Goal: Task Accomplishment & Management: Complete application form

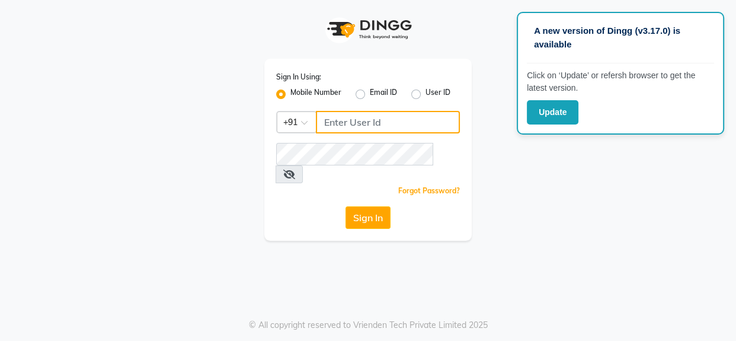
click at [349, 122] on input "Username" at bounding box center [388, 122] width 144 height 23
type input "9890898989"
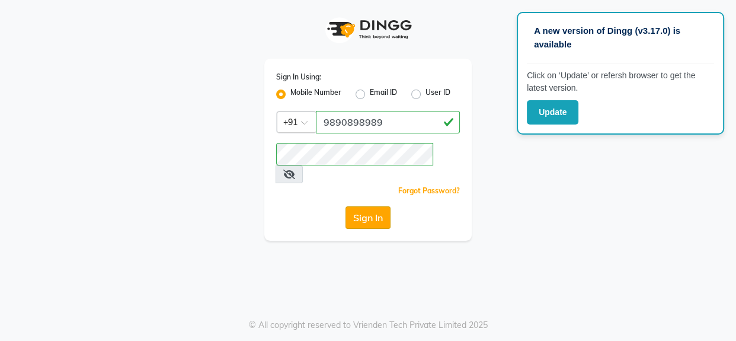
click at [374, 206] on button "Sign In" at bounding box center [367, 217] width 45 height 23
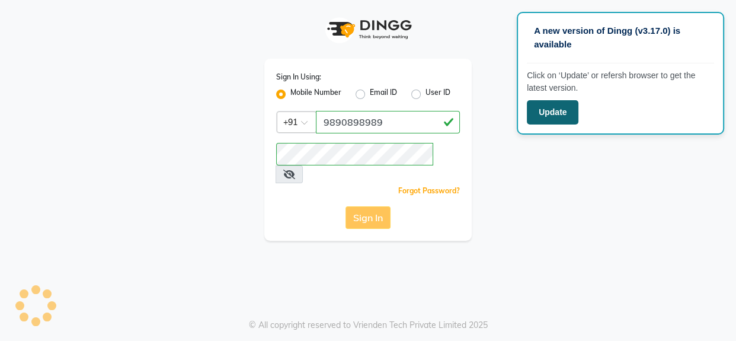
click at [553, 119] on button "Update" at bounding box center [553, 112] width 52 height 24
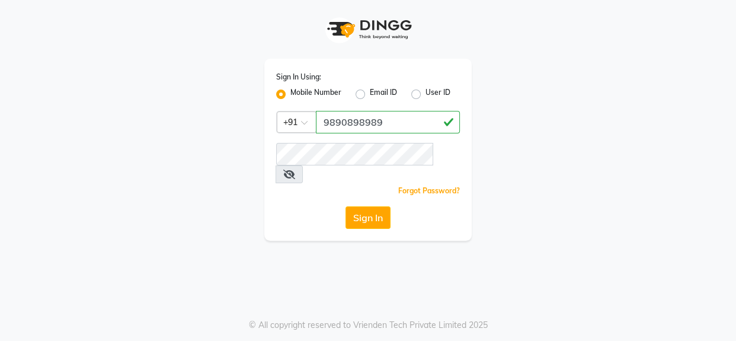
type input "9890898989"
drag, startPoint x: 347, startPoint y: 202, endPoint x: 334, endPoint y: 201, distance: 13.0
click at [347, 206] on button "Sign In" at bounding box center [367, 217] width 45 height 23
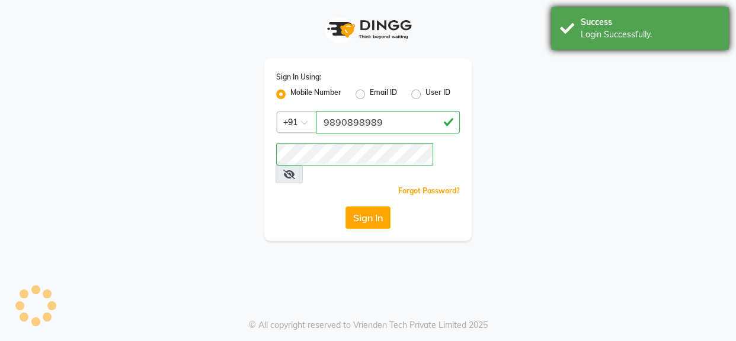
click at [700, 25] on div "Success" at bounding box center [649, 22] width 139 height 12
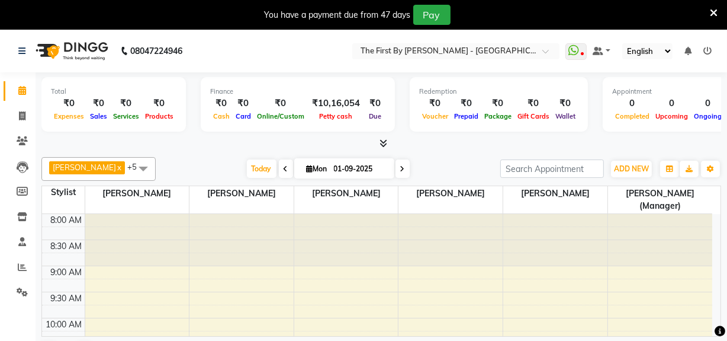
click at [717, 8] on icon at bounding box center [714, 13] width 8 height 11
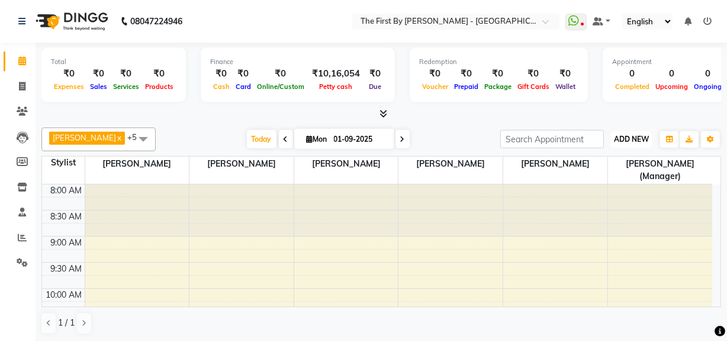
click at [625, 139] on span "ADD NEW" at bounding box center [631, 138] width 35 height 9
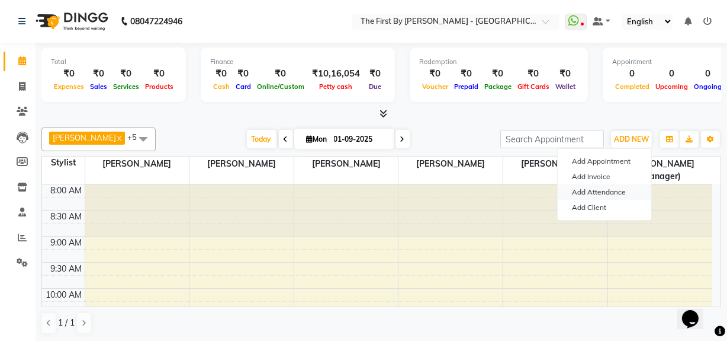
click at [623, 190] on link "Add Attendance" at bounding box center [605, 191] width 94 height 15
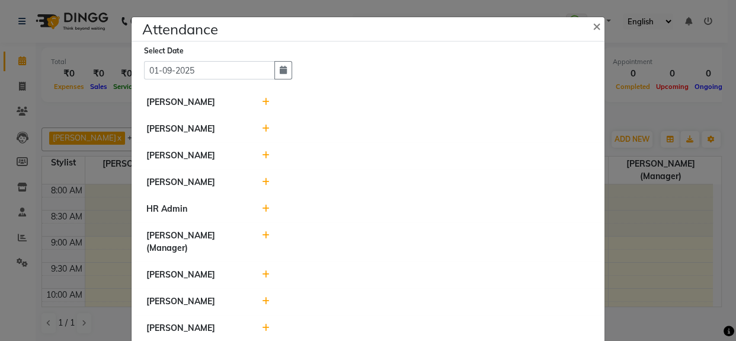
drag, startPoint x: 259, startPoint y: 102, endPoint x: 330, endPoint y: 124, distance: 74.4
click at [262, 102] on icon at bounding box center [266, 102] width 8 height 8
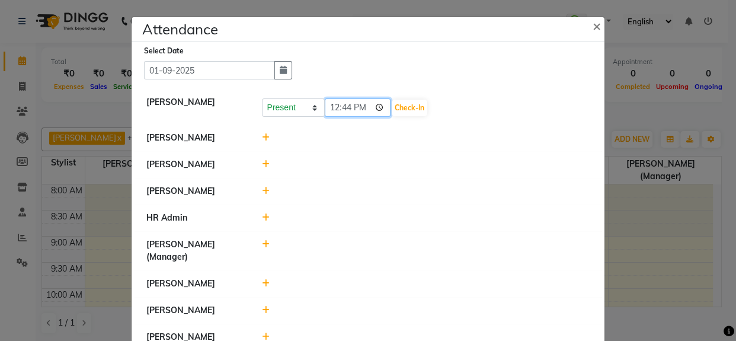
click at [332, 107] on input "12:44" at bounding box center [358, 107] width 66 height 18
type input "11:00"
click at [397, 107] on button "Check-In" at bounding box center [410, 108] width 36 height 17
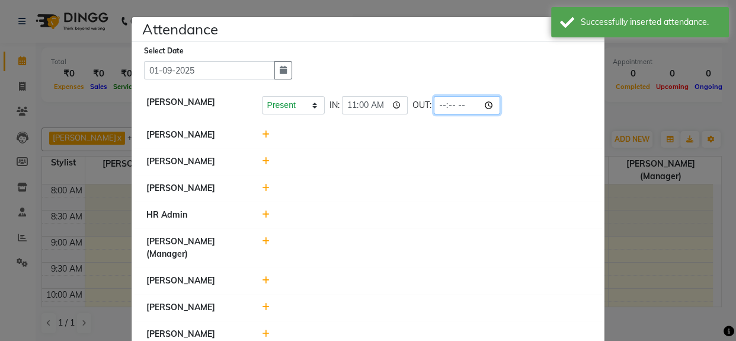
click at [441, 111] on input "time" at bounding box center [467, 105] width 66 height 18
type input "20:00"
drag, startPoint x: 434, startPoint y: 144, endPoint x: 424, endPoint y: 161, distance: 19.7
click at [434, 145] on li "[PERSON_NAME]" at bounding box center [367, 134] width 467 height 27
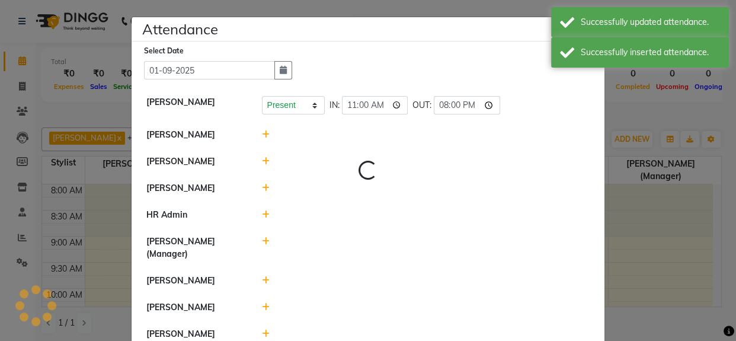
scroll to position [26, 0]
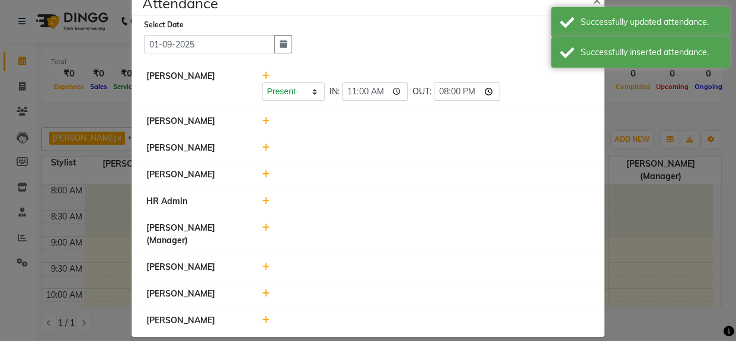
click at [262, 123] on icon at bounding box center [266, 121] width 8 height 8
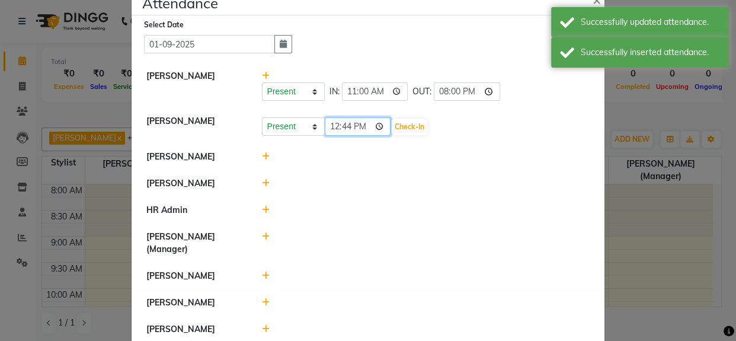
click at [325, 122] on input "12:44" at bounding box center [358, 126] width 66 height 18
type input "11:00"
click at [387, 127] on input "11:00" at bounding box center [358, 126] width 66 height 18
click at [413, 126] on button "Check-In" at bounding box center [410, 126] width 36 height 17
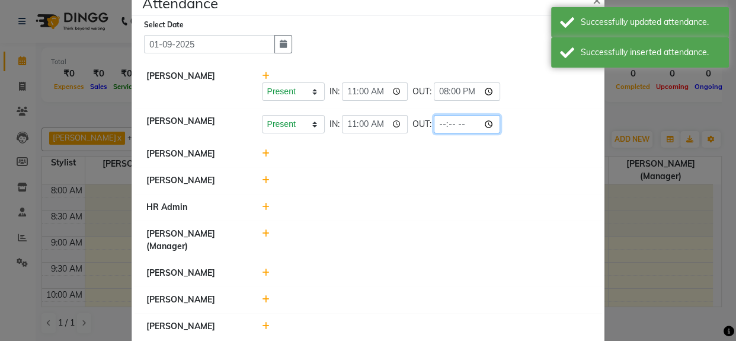
click at [440, 126] on input "time" at bounding box center [467, 124] width 66 height 18
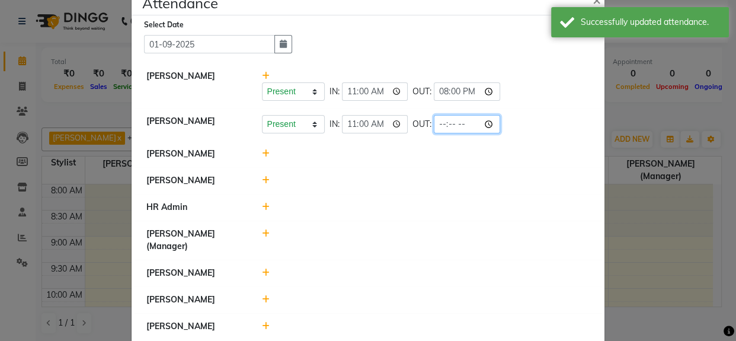
type input "20:00"
click at [422, 176] on div at bounding box center [426, 180] width 346 height 12
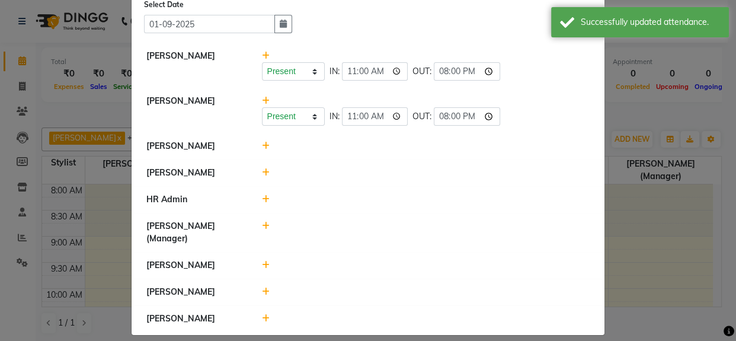
scroll to position [57, 0]
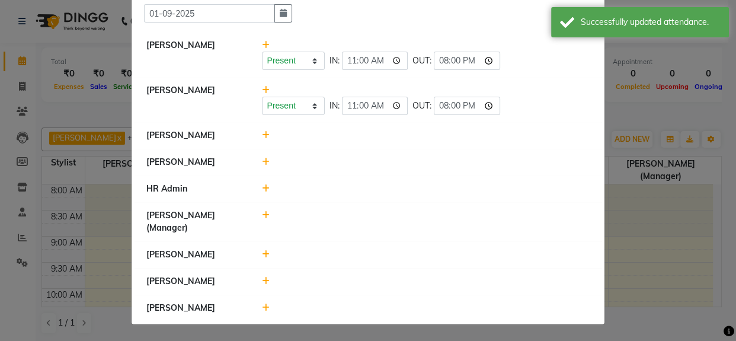
click at [262, 136] on icon at bounding box center [266, 135] width 8 height 8
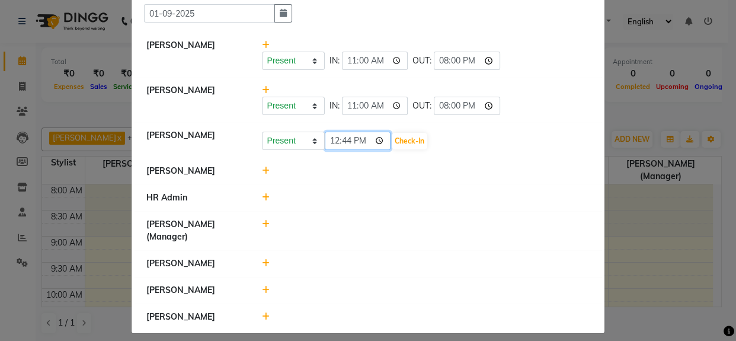
click at [326, 140] on input "12:44" at bounding box center [358, 140] width 66 height 18
type input "11:00"
click at [395, 143] on button "Check-In" at bounding box center [410, 141] width 36 height 17
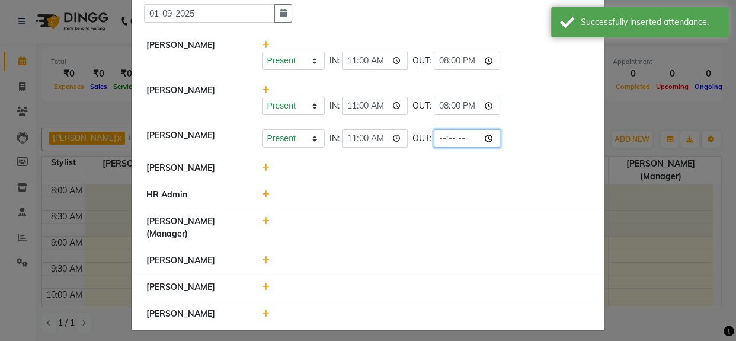
click at [440, 136] on input "time" at bounding box center [467, 138] width 66 height 18
type input "20:00"
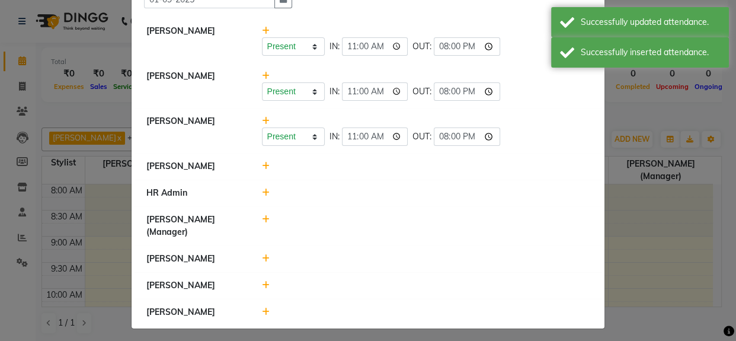
scroll to position [75, 0]
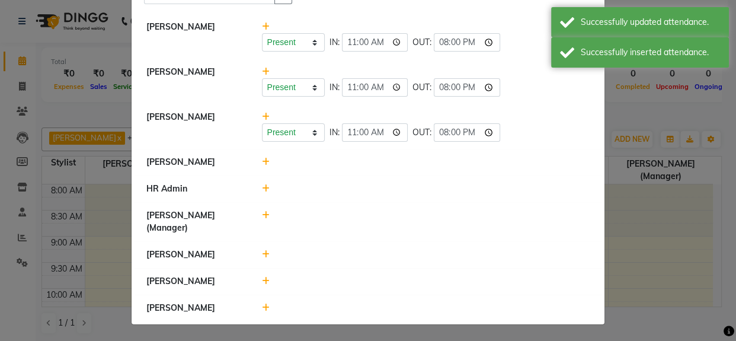
click at [262, 160] on icon at bounding box center [266, 162] width 8 height 8
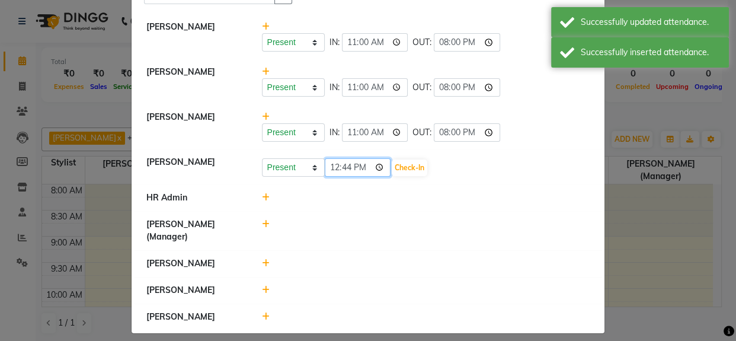
click at [327, 165] on input "12:44" at bounding box center [358, 167] width 66 height 18
type input "11:00"
click at [397, 166] on button "Check-In" at bounding box center [410, 167] width 36 height 17
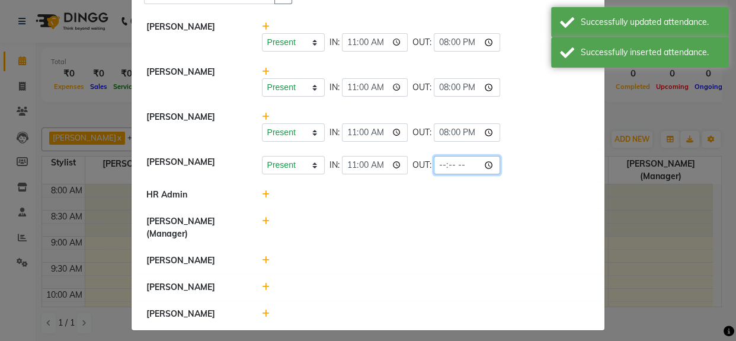
click at [434, 166] on input "time" at bounding box center [467, 165] width 66 height 18
type input "20:00"
click at [433, 193] on div at bounding box center [426, 194] width 346 height 12
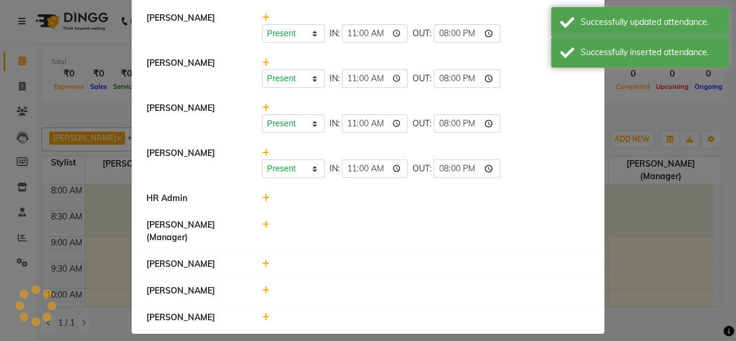
scroll to position [94, 0]
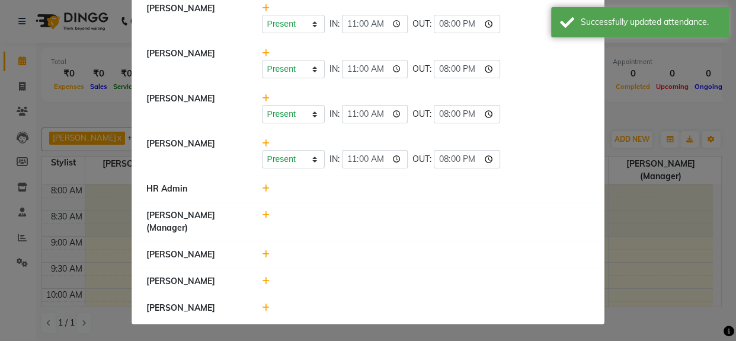
click at [262, 193] on icon at bounding box center [266, 188] width 8 height 8
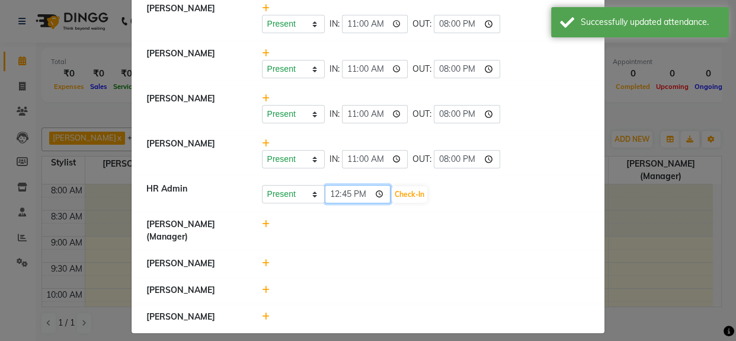
click at [325, 192] on input "12:45" at bounding box center [358, 194] width 66 height 18
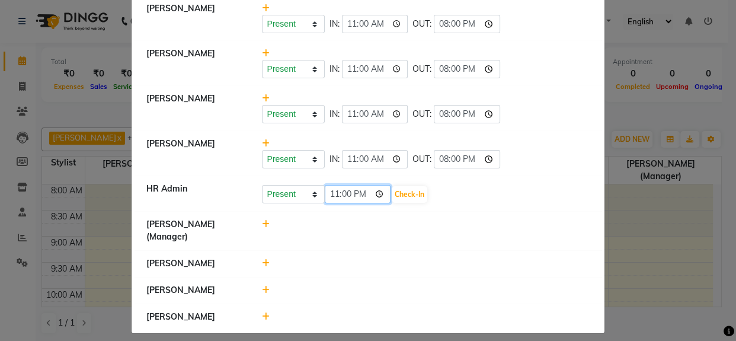
type input "11:00"
click at [420, 190] on button "Check-In" at bounding box center [410, 194] width 36 height 17
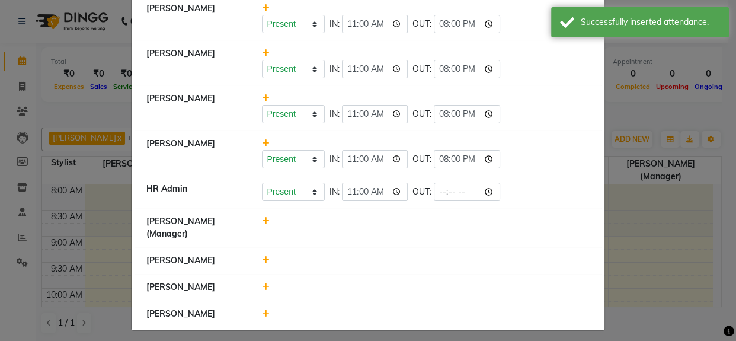
click at [431, 191] on div "OUT:" at bounding box center [456, 191] width 88 height 18
click at [444, 190] on input "time" at bounding box center [467, 191] width 66 height 18
type input "20:00"
click at [434, 231] on div at bounding box center [426, 227] width 346 height 25
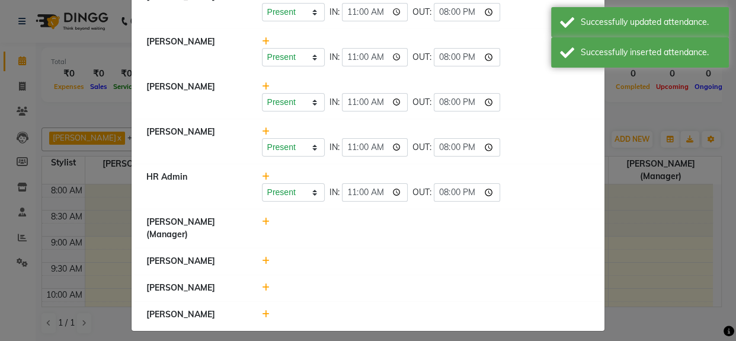
scroll to position [112, 0]
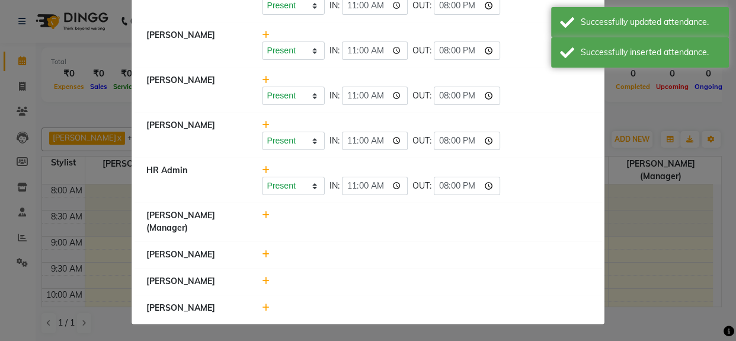
click at [262, 213] on icon at bounding box center [266, 215] width 8 height 8
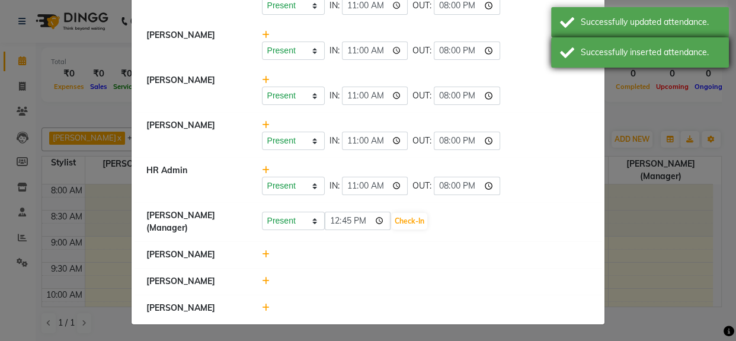
click at [582, 45] on div "Successfully inserted attendance." at bounding box center [640, 52] width 178 height 30
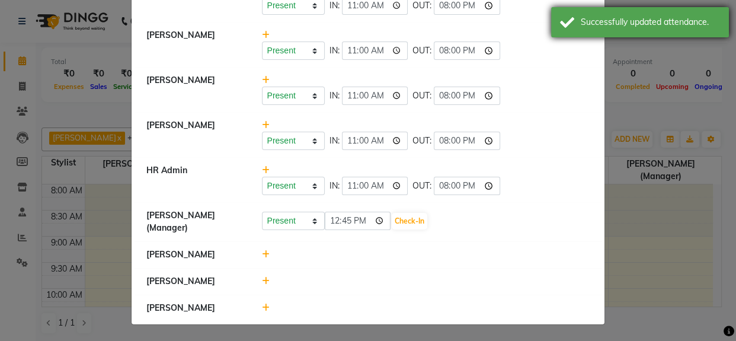
click at [579, 28] on div "Successfully updated attendance." at bounding box center [640, 22] width 178 height 30
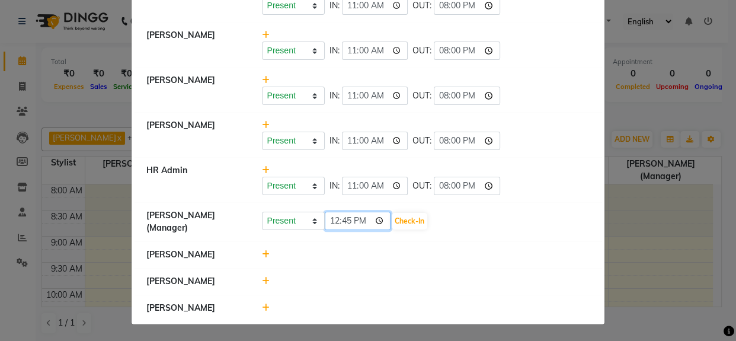
click at [333, 222] on input "12:45" at bounding box center [358, 220] width 66 height 18
type input "11:00"
click at [404, 223] on button "Check-In" at bounding box center [410, 221] width 36 height 17
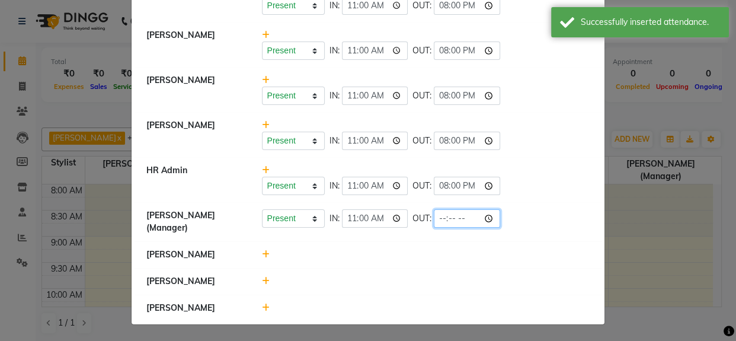
click at [438, 225] on input "time" at bounding box center [467, 218] width 66 height 18
type input "20:00"
click at [426, 275] on div at bounding box center [426, 281] width 346 height 12
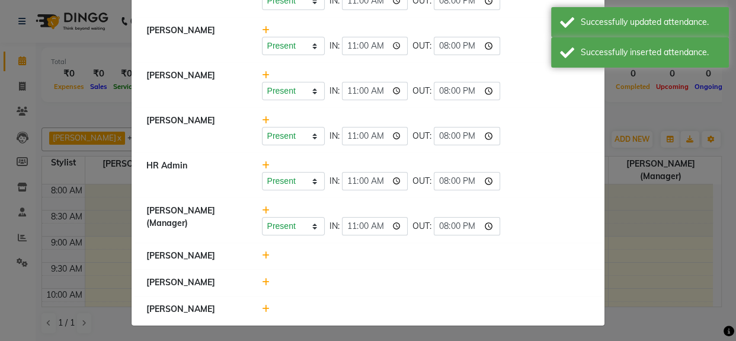
scroll to position [118, 0]
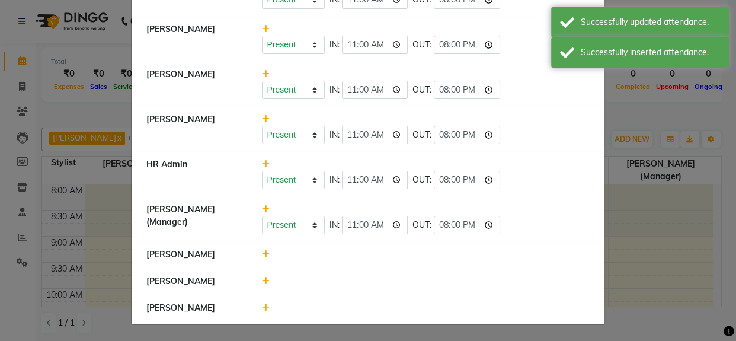
click at [262, 258] on icon at bounding box center [266, 254] width 8 height 8
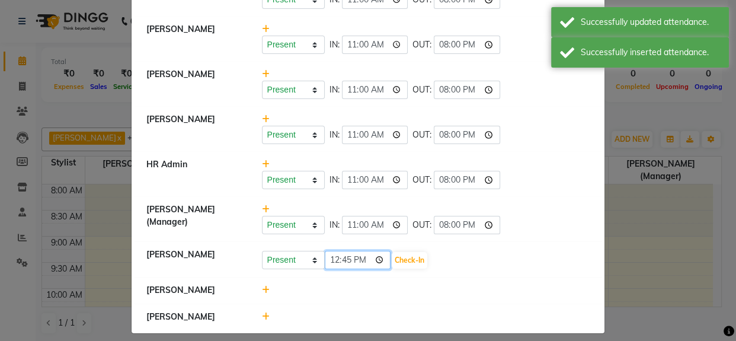
click at [335, 254] on input "12:45" at bounding box center [358, 260] width 66 height 18
type input "11:00"
click at [400, 261] on button "Check-In" at bounding box center [410, 260] width 36 height 17
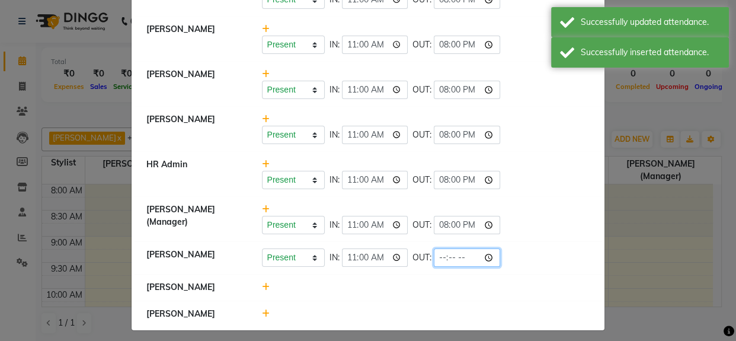
click at [434, 259] on input "time" at bounding box center [467, 257] width 66 height 18
type input "20:00"
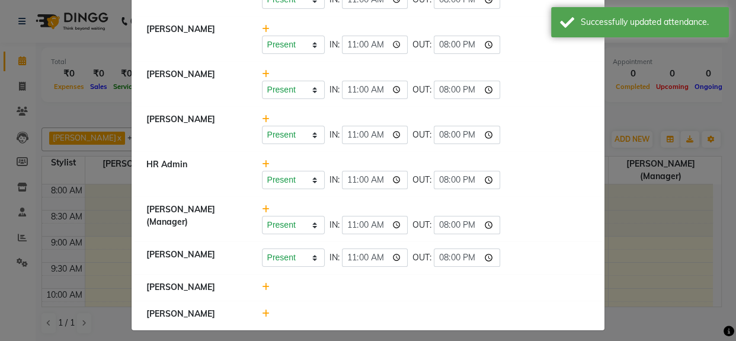
click at [442, 293] on li "[PERSON_NAME]" at bounding box center [367, 287] width 467 height 27
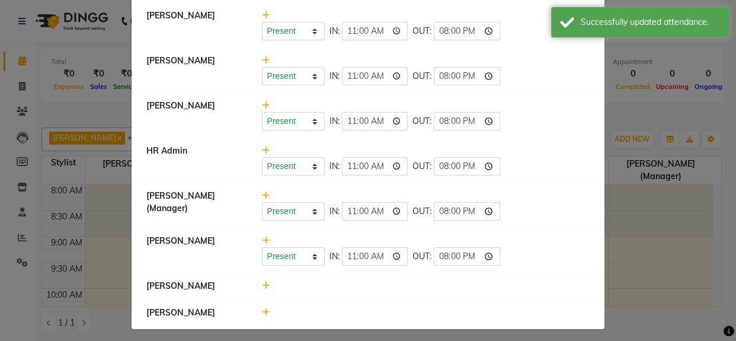
scroll to position [136, 0]
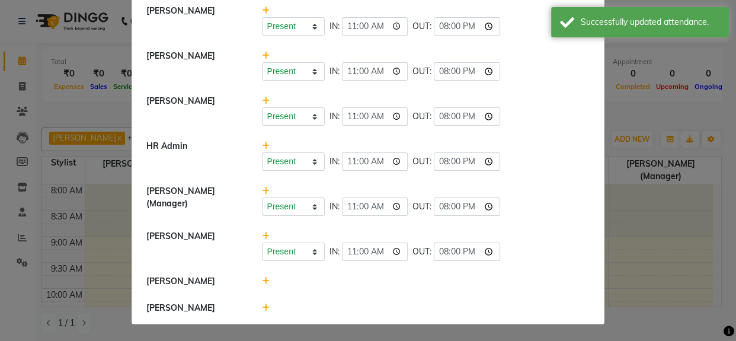
click at [263, 280] on icon at bounding box center [266, 281] width 8 height 8
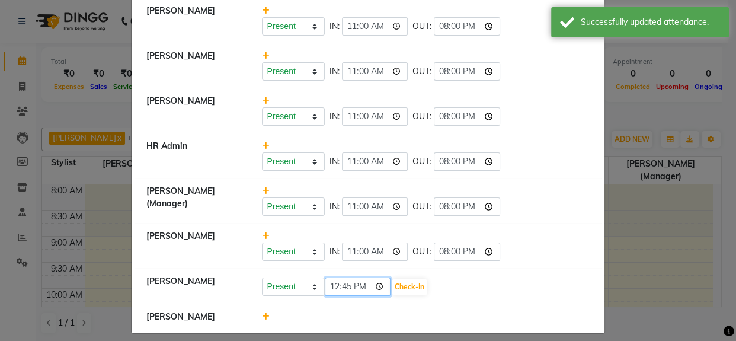
click at [332, 288] on input "12:45" at bounding box center [358, 286] width 66 height 18
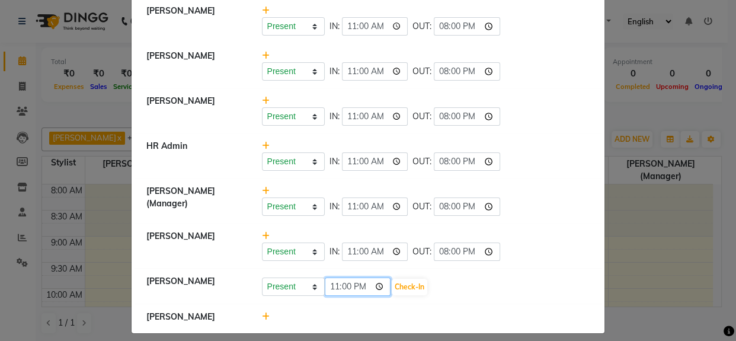
type input "11:00"
click at [405, 289] on button "Check-In" at bounding box center [410, 286] width 36 height 17
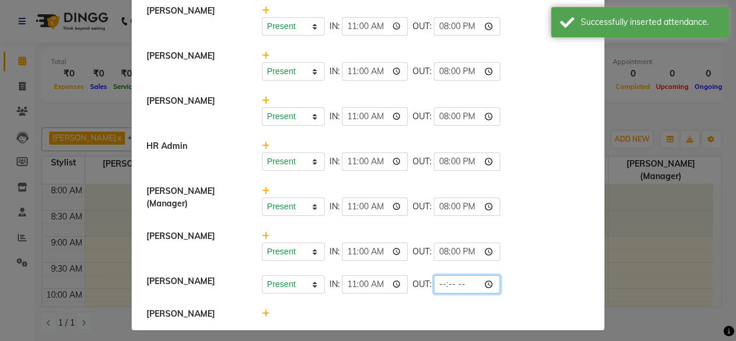
click at [436, 290] on input "time" at bounding box center [467, 284] width 66 height 18
type input "20:00"
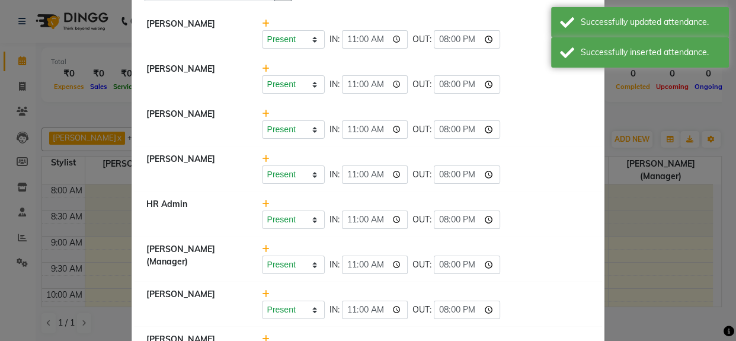
scroll to position [154, 0]
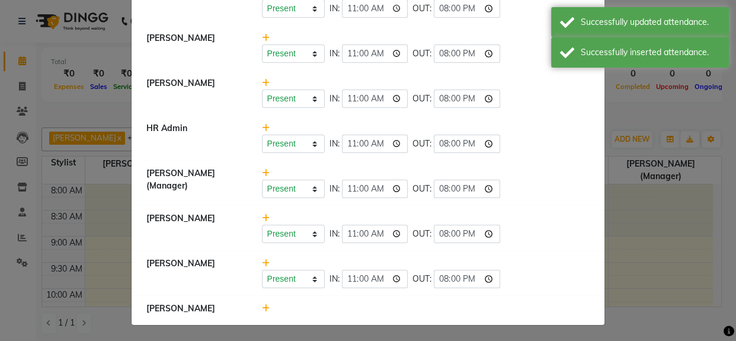
click at [262, 306] on icon at bounding box center [266, 308] width 8 height 8
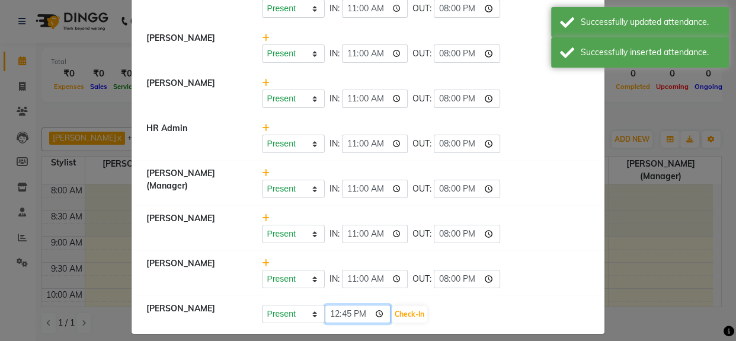
click at [331, 316] on input "12:45" at bounding box center [358, 313] width 66 height 18
type input "11:00"
click at [410, 308] on button "Check-In" at bounding box center [410, 314] width 36 height 17
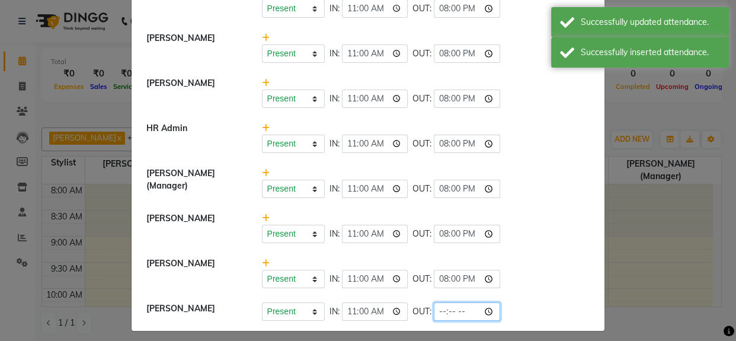
click at [444, 312] on input "time" at bounding box center [467, 311] width 66 height 18
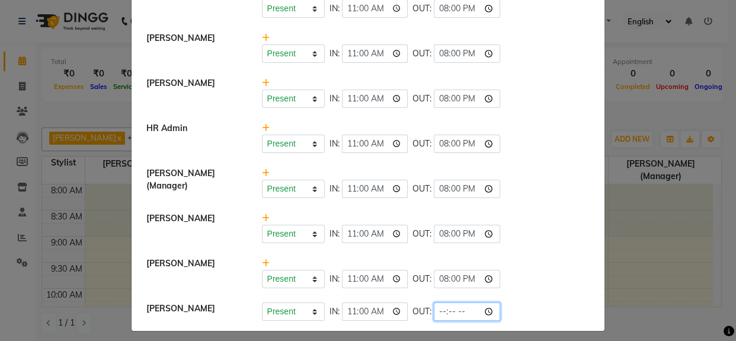
type input "20:00"
click at [534, 308] on div "Present Absent Late Half Day Weekly Off IN: 11:00 OUT: 20:00" at bounding box center [426, 311] width 328 height 18
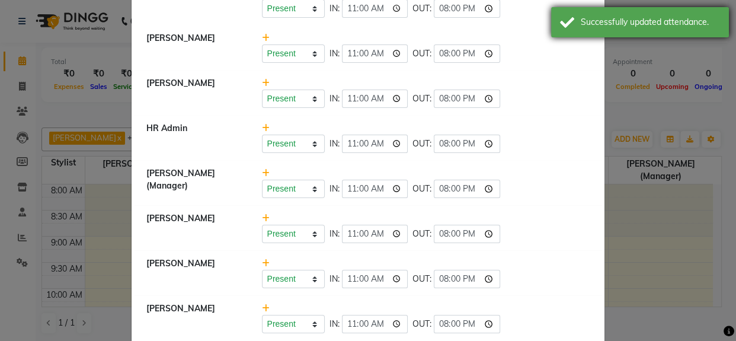
drag, startPoint x: 635, startPoint y: 14, endPoint x: 634, endPoint y: 21, distance: 7.1
click at [635, 14] on div "Successfully updated attendance." at bounding box center [640, 22] width 178 height 30
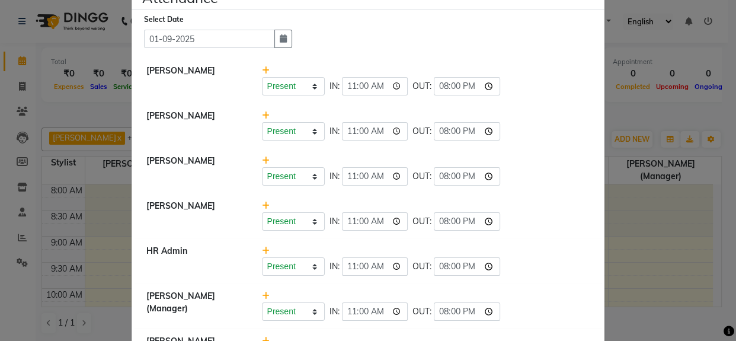
scroll to position [0, 0]
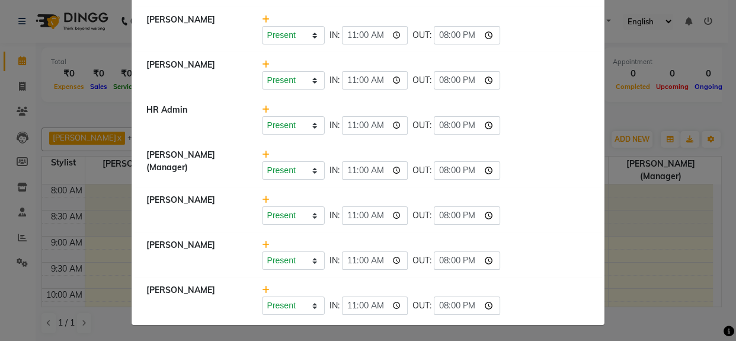
click at [544, 224] on li "[PERSON_NAME] Present Absent Late Half Day Weekly Off IN: 11:00 OUT: 20:00" at bounding box center [367, 210] width 467 height 46
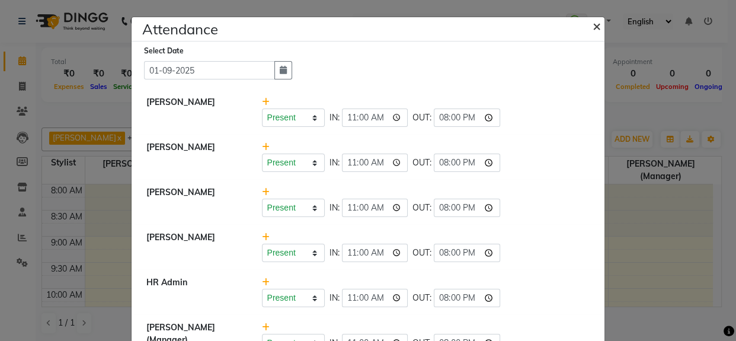
click at [587, 25] on button "×" at bounding box center [598, 25] width 30 height 33
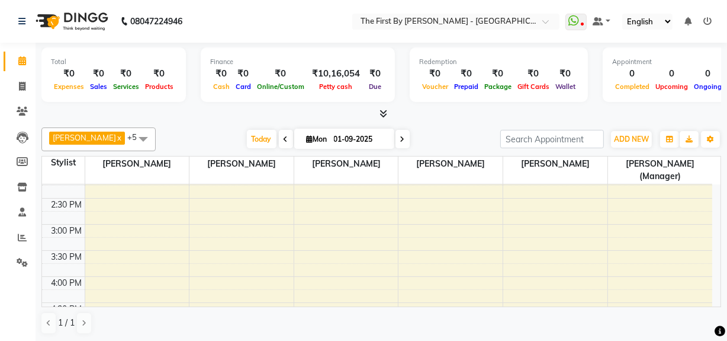
scroll to position [215, 0]
